Goal: Navigation & Orientation: Find specific page/section

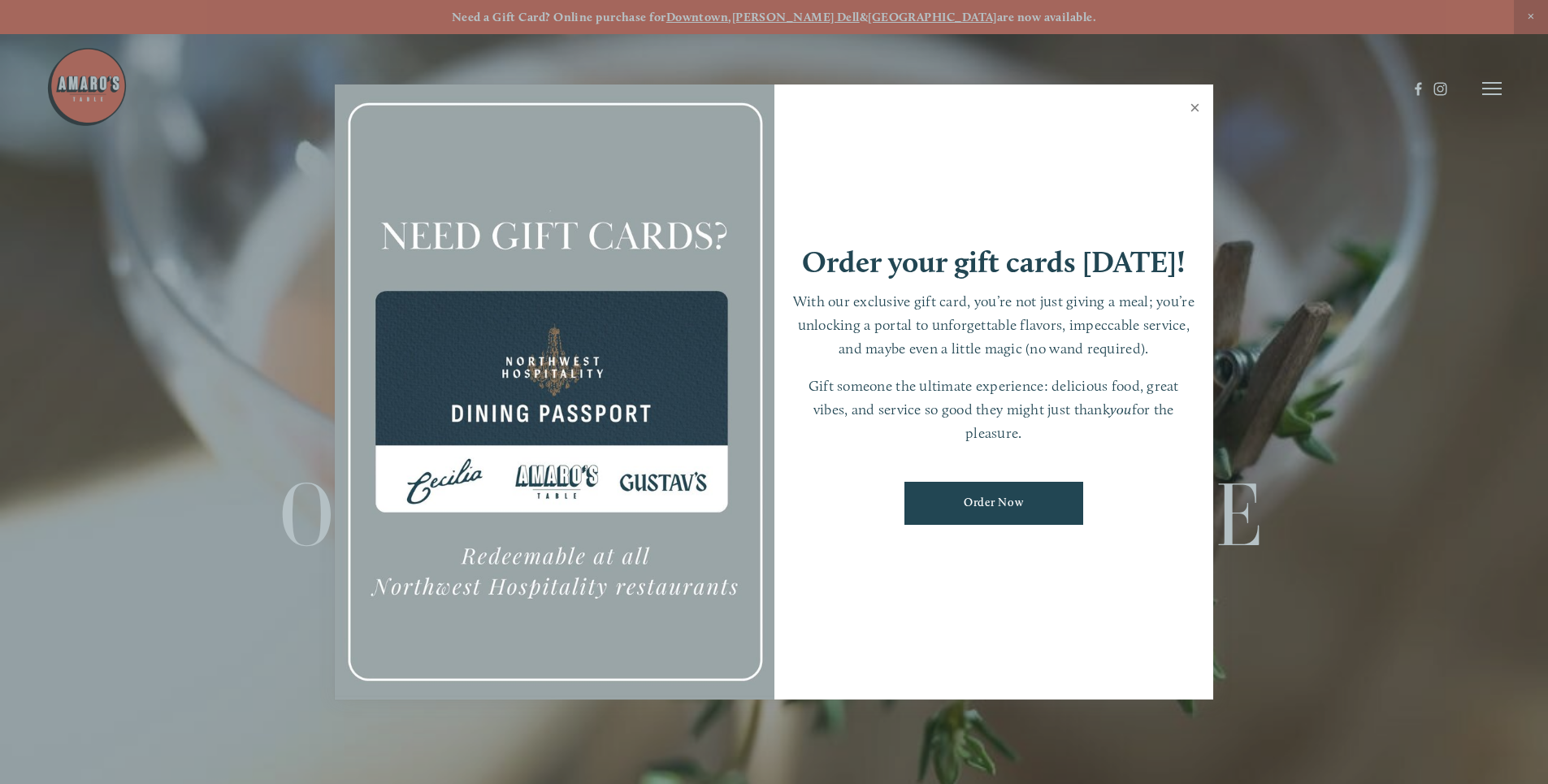
click at [1200, 108] on link "Close" at bounding box center [1195, 110] width 32 height 45
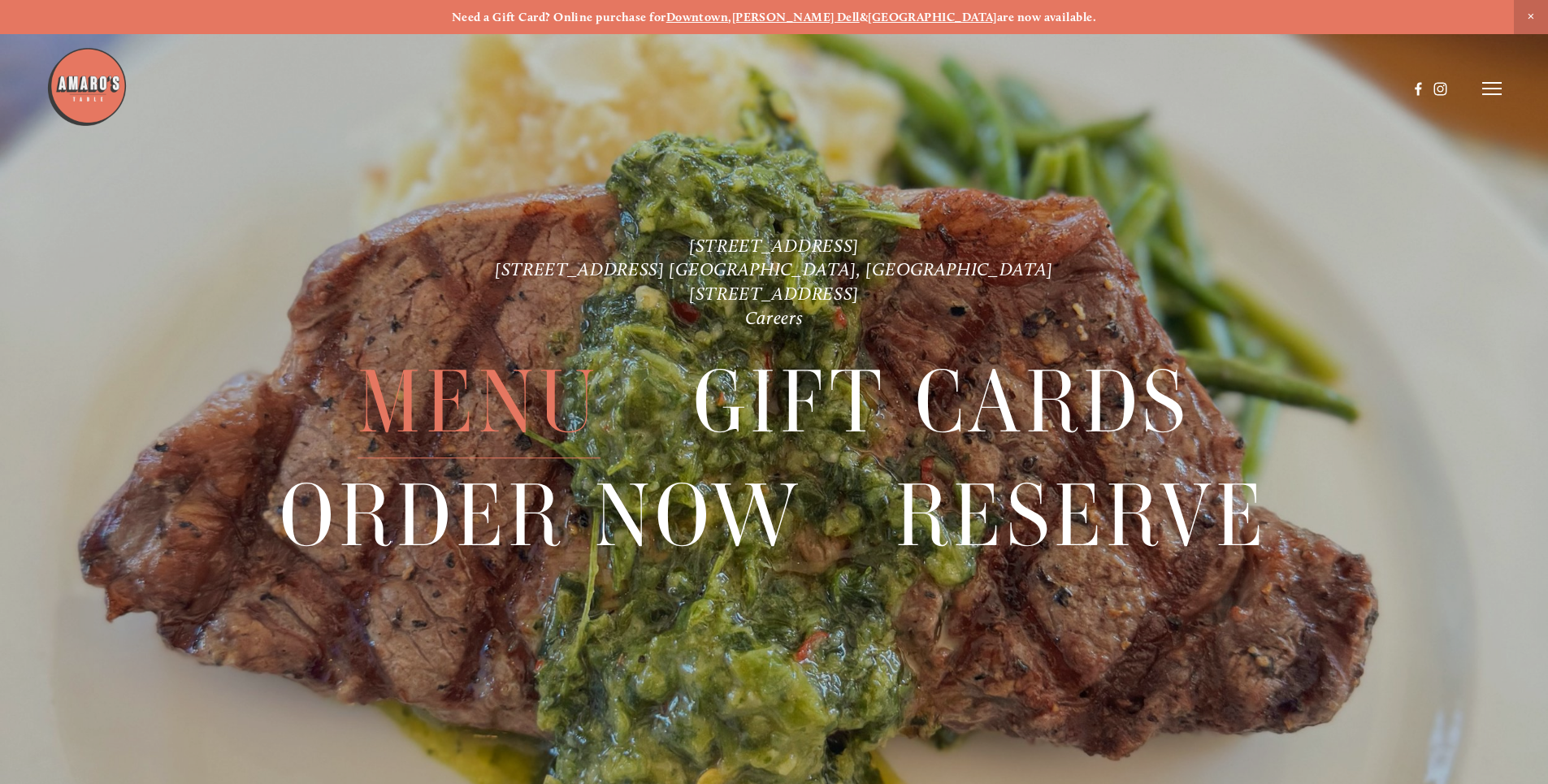
click at [532, 395] on span "Menu" at bounding box center [479, 402] width 242 height 112
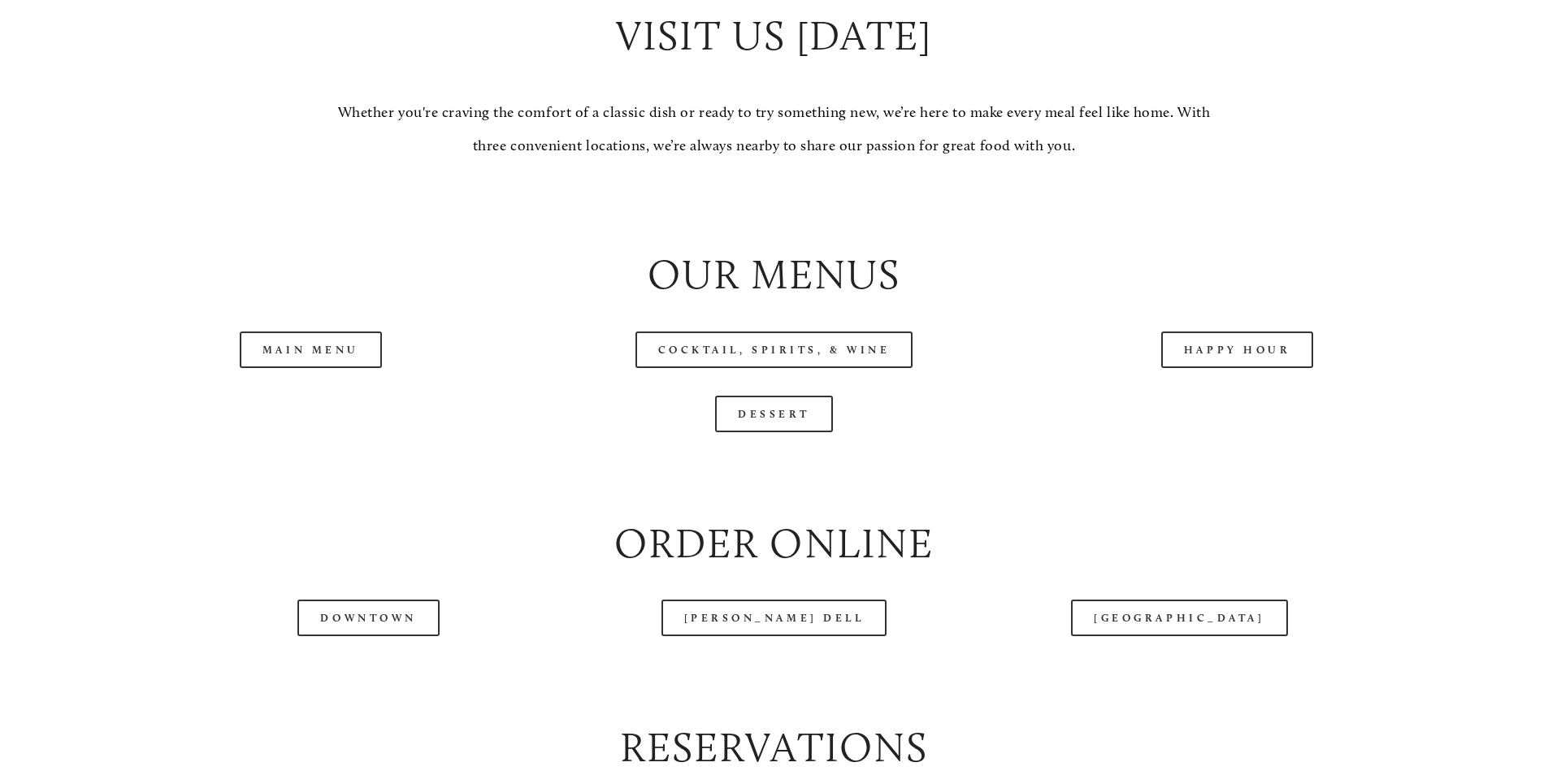
scroll to position [1706, 0]
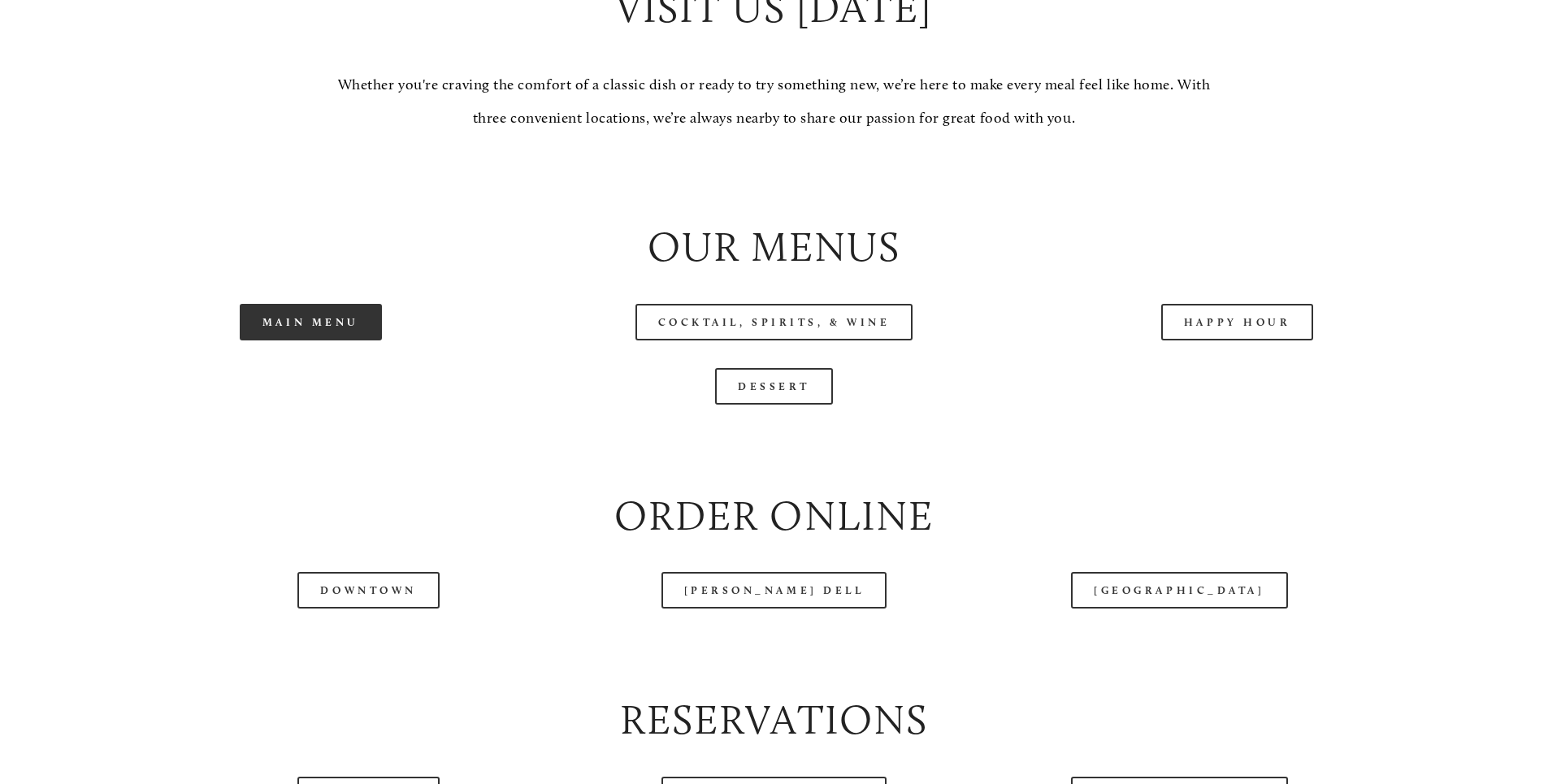
click at [333, 340] on link "Main Menu" at bounding box center [310, 322] width 142 height 37
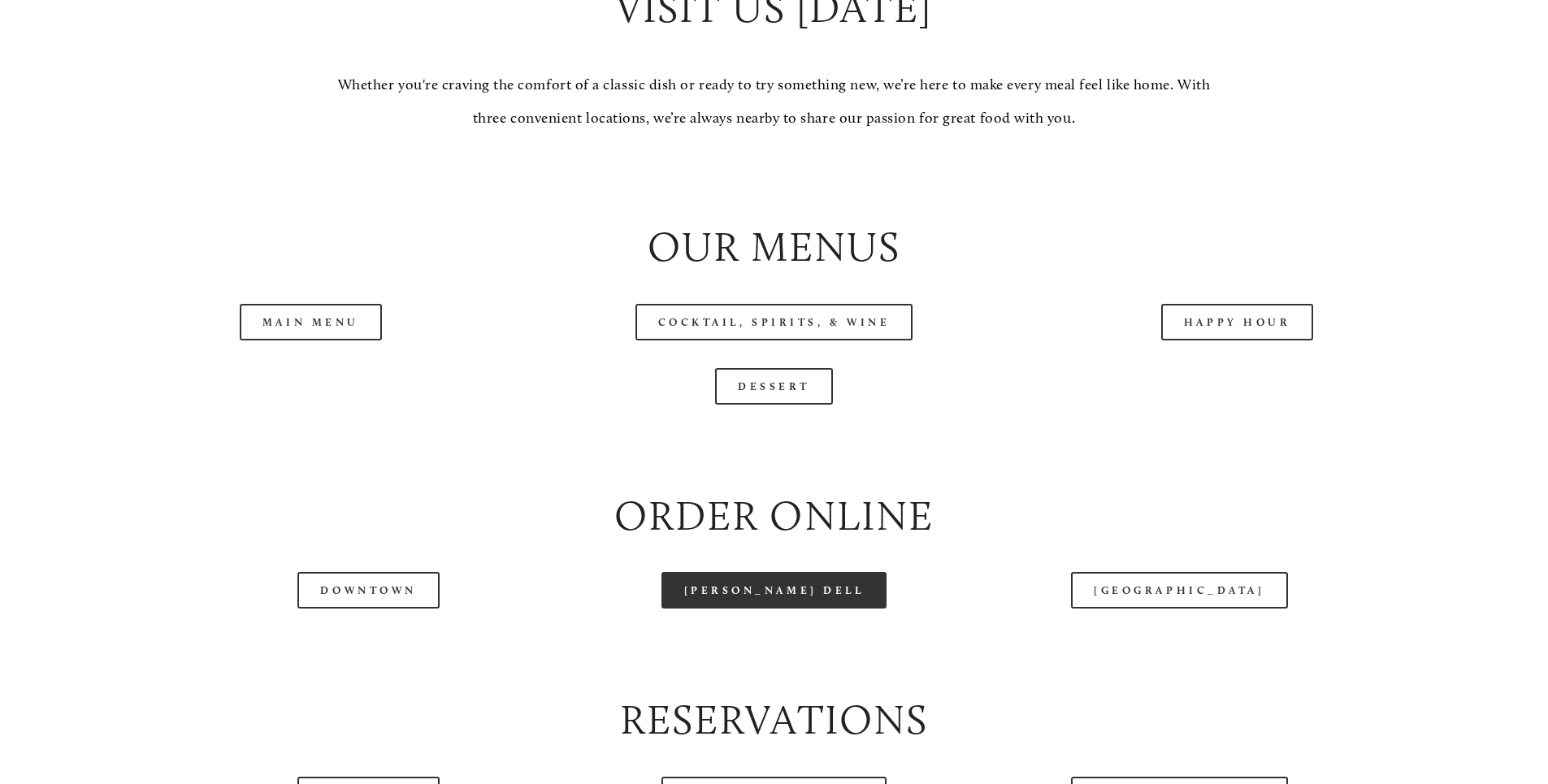
click at [759, 608] on link "[PERSON_NAME] Dell" at bounding box center [774, 590] width 225 height 37
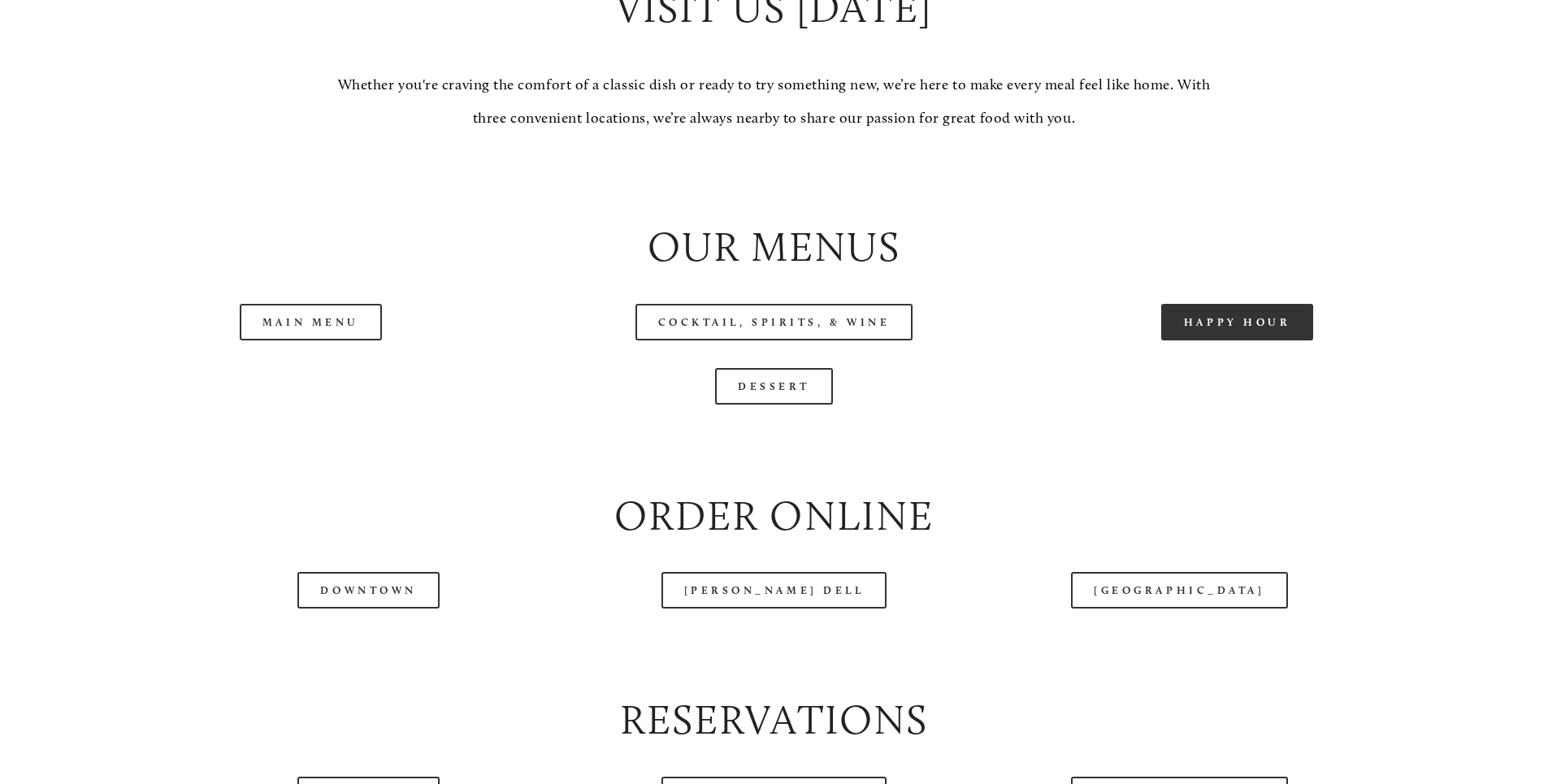
click at [1176, 340] on link "Happy Hour" at bounding box center [1237, 322] width 153 height 37
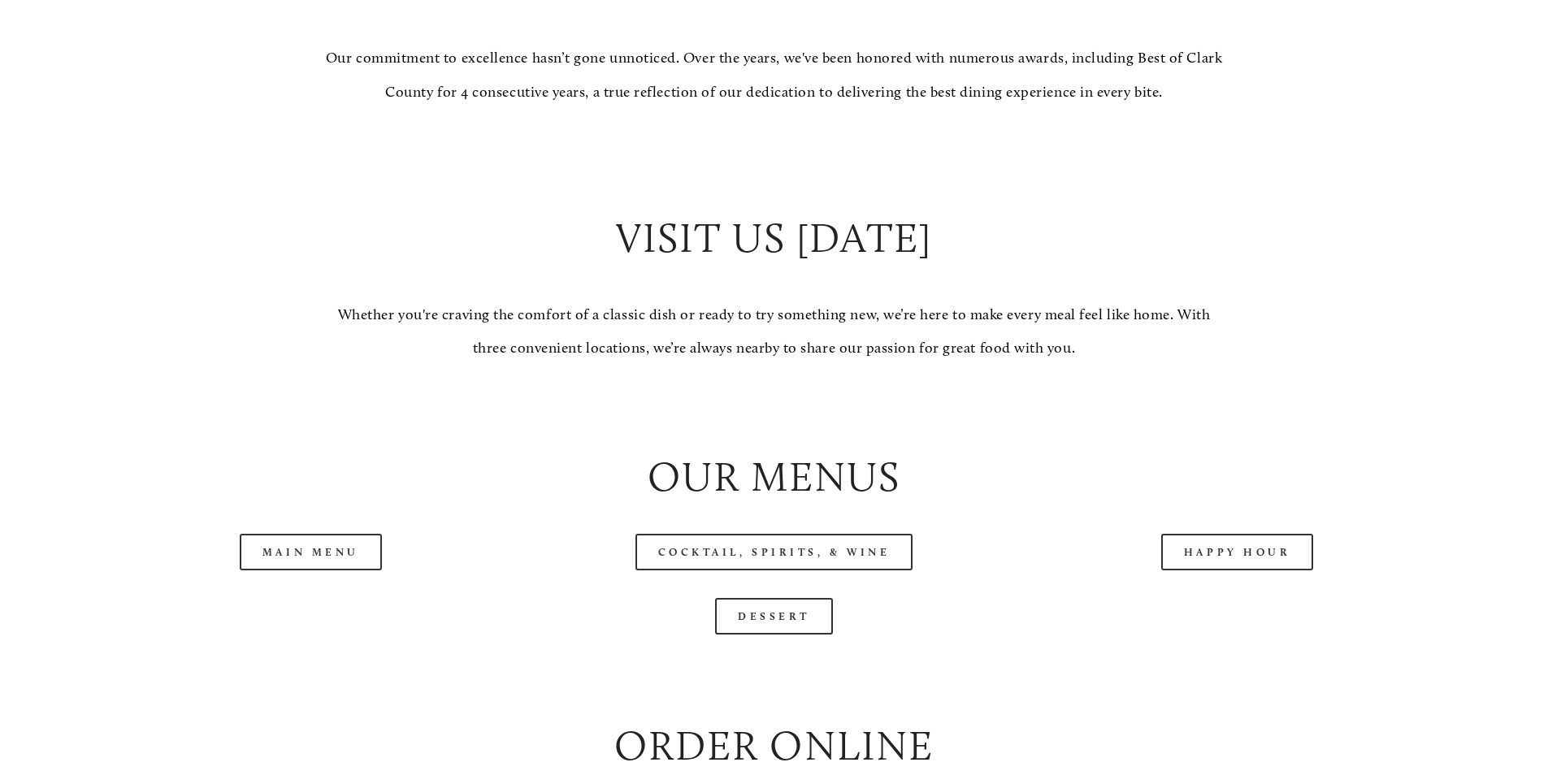
scroll to position [1219, 0]
